Goal: Task Accomplishment & Management: Manage account settings

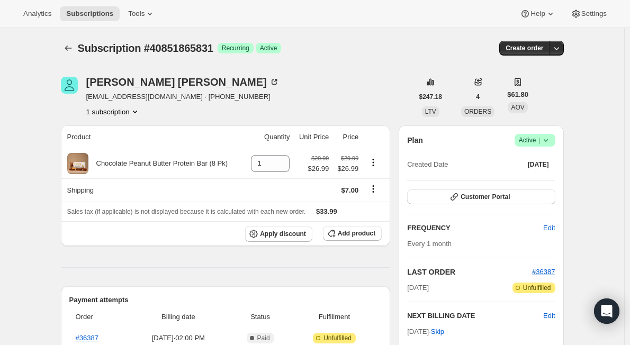
click at [548, 142] on icon at bounding box center [545, 140] width 4 height 3
click at [547, 161] on span "Pause subscription" at bounding box center [537, 161] width 58 height 8
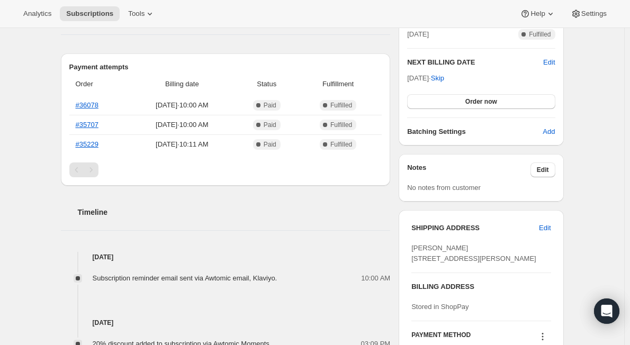
scroll to position [159, 0]
